Goal: Task Accomplishment & Management: Use online tool/utility

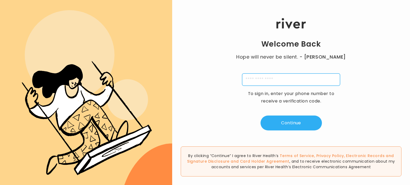
click at [267, 78] on input "tel" at bounding box center [291, 80] width 98 height 12
type input "**********"
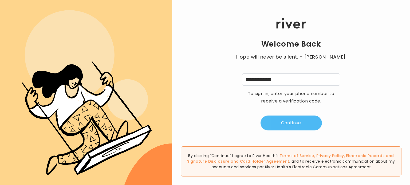
click at [294, 128] on button "Continue" at bounding box center [290, 123] width 61 height 15
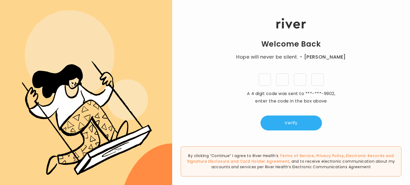
type input "*"
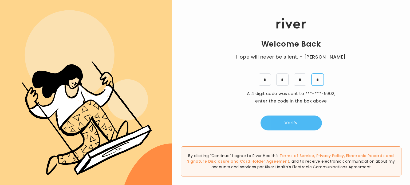
type input "*"
drag, startPoint x: 285, startPoint y: 126, endPoint x: 280, endPoint y: 126, distance: 4.8
click at [285, 126] on button "Verify" at bounding box center [290, 123] width 61 height 15
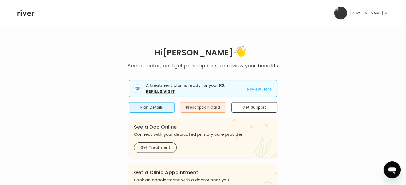
click at [212, 113] on button "Prescription Card" at bounding box center [203, 107] width 46 height 10
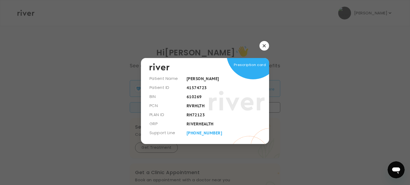
click at [264, 44] on icon "button" at bounding box center [264, 45] width 3 height 3
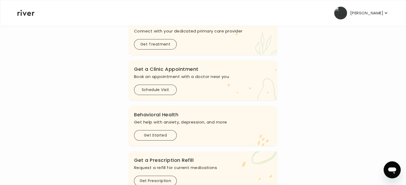
scroll to position [107, 0]
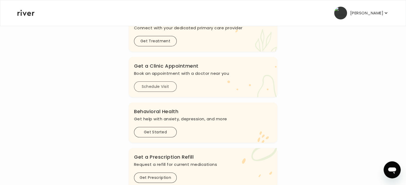
click at [157, 92] on button "Schedule Visit" at bounding box center [155, 87] width 43 height 10
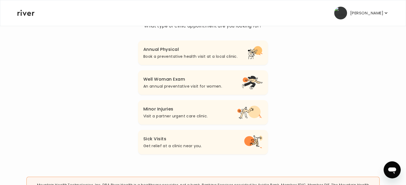
scroll to position [51, 0]
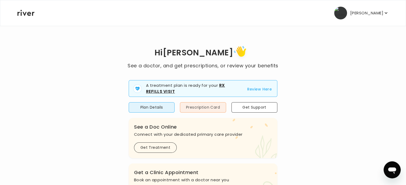
click at [205, 113] on button "Prescription Card" at bounding box center [203, 107] width 46 height 10
